Goal: Task Accomplishment & Management: Manage account settings

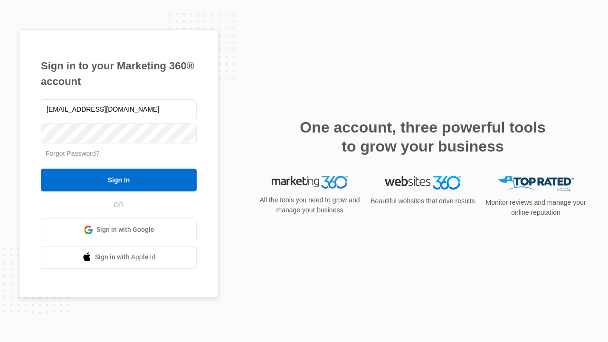
type input "dankie614@gmail.com"
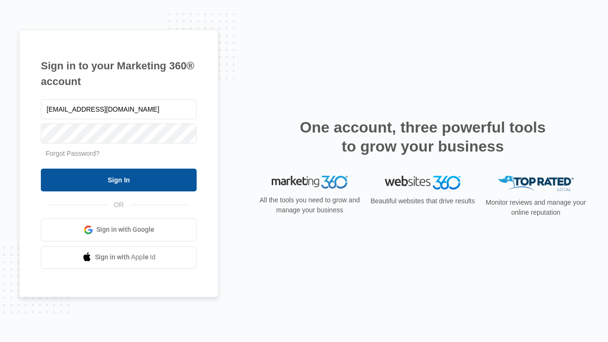
click at [119, 179] on input "Sign In" at bounding box center [119, 180] width 156 height 23
